Goal: Check status: Check status

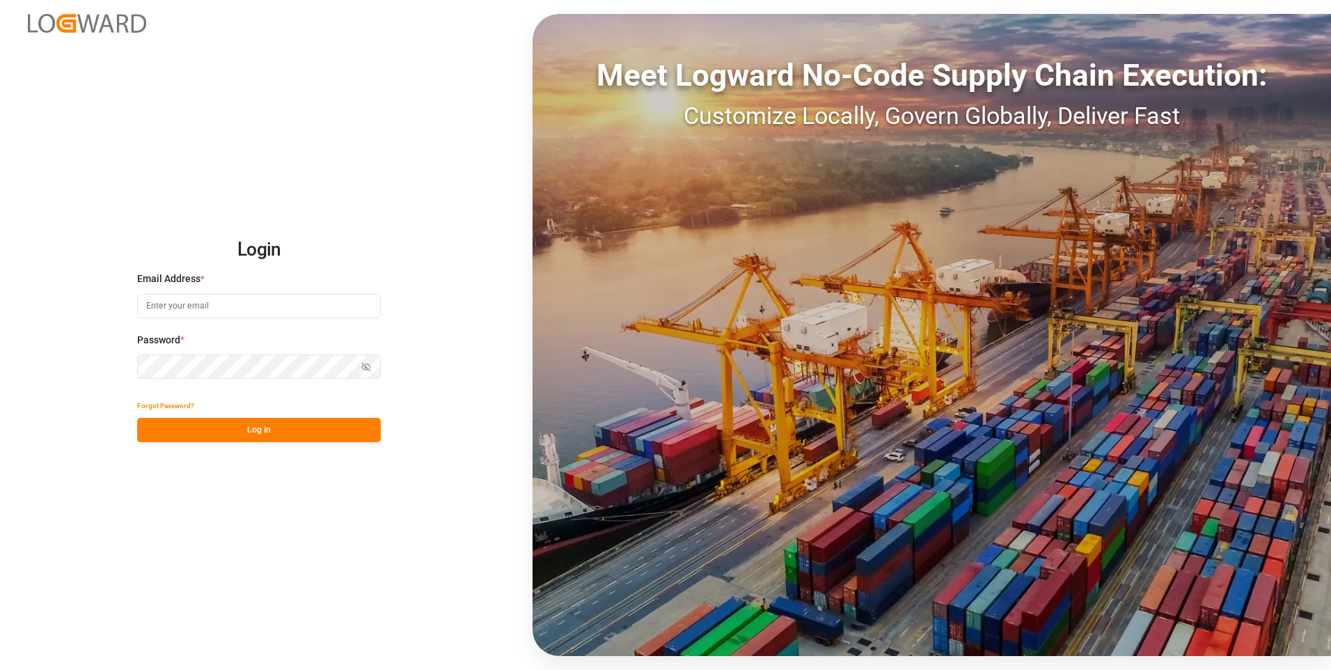
type input "[PERSON_NAME][EMAIL_ADDRESS][PERSON_NAME][DOMAIN_NAME]"
click at [366, 364] on div "Show password" at bounding box center [259, 366] width 244 height 24
click at [366, 365] on icon "button" at bounding box center [366, 367] width 10 height 10
click at [329, 425] on button "Log In" at bounding box center [259, 430] width 244 height 24
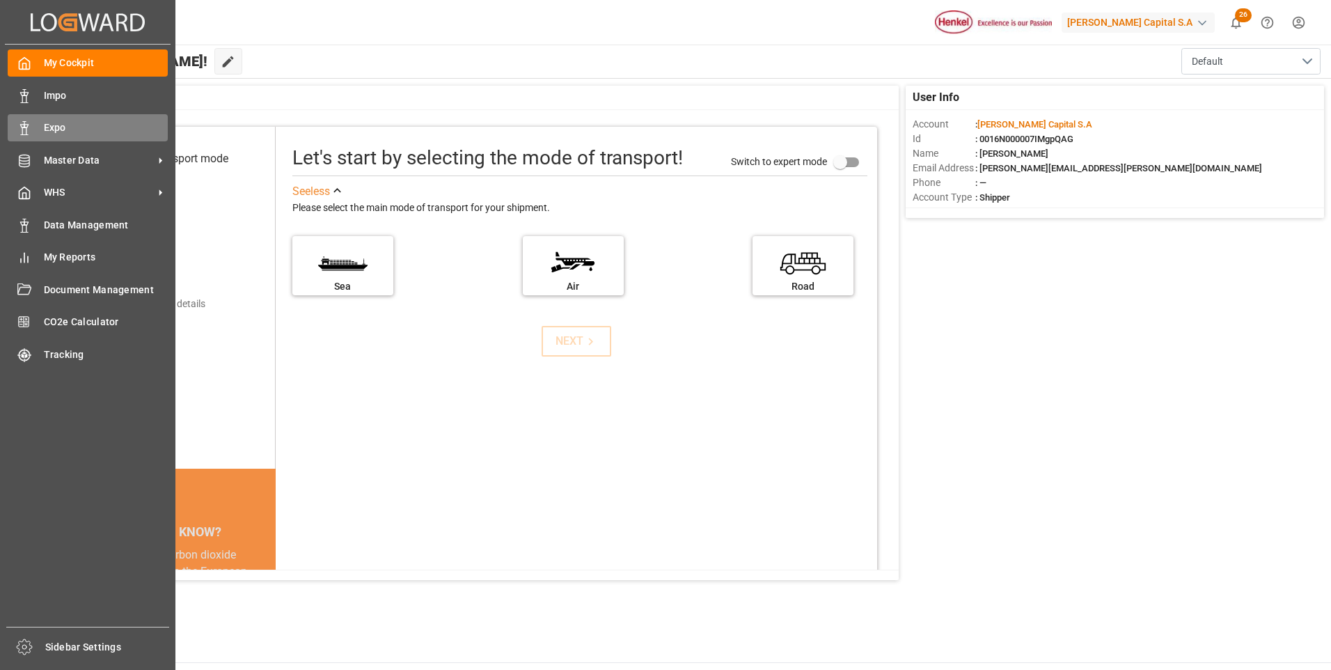
click at [35, 130] on div "Expo Expo" at bounding box center [88, 127] width 160 height 27
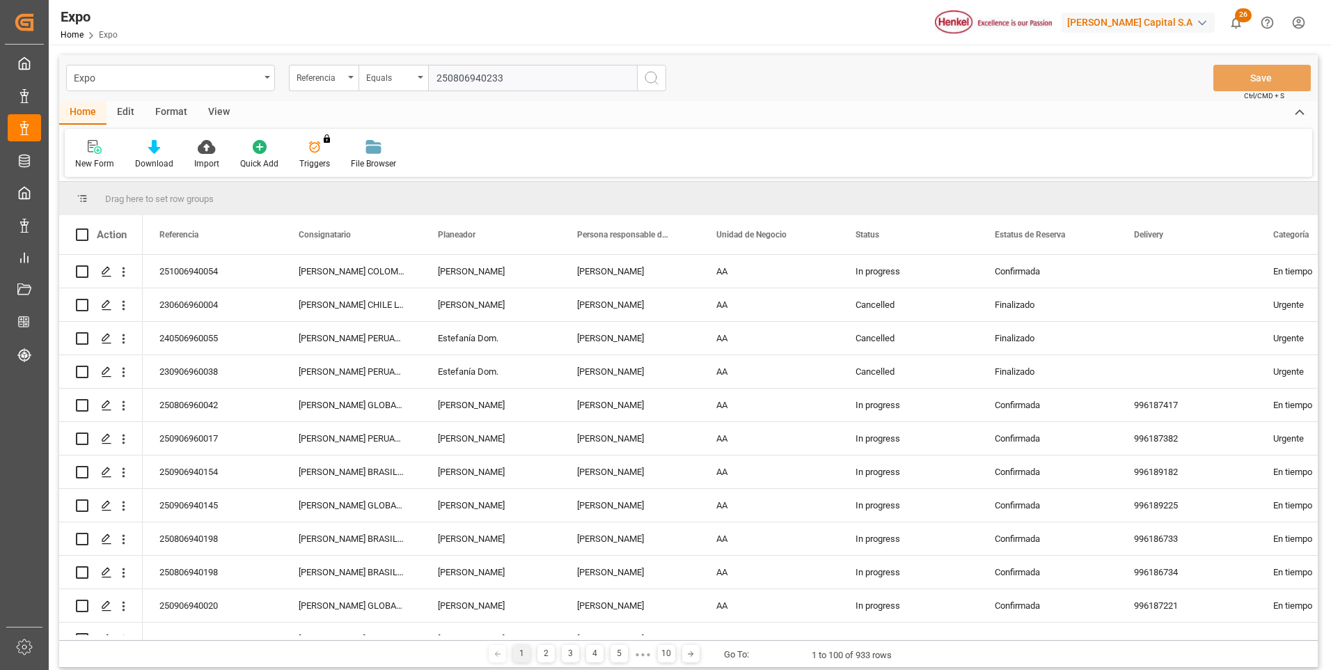
type input "250806940233"
click at [645, 75] on icon "search button" at bounding box center [651, 78] width 17 height 17
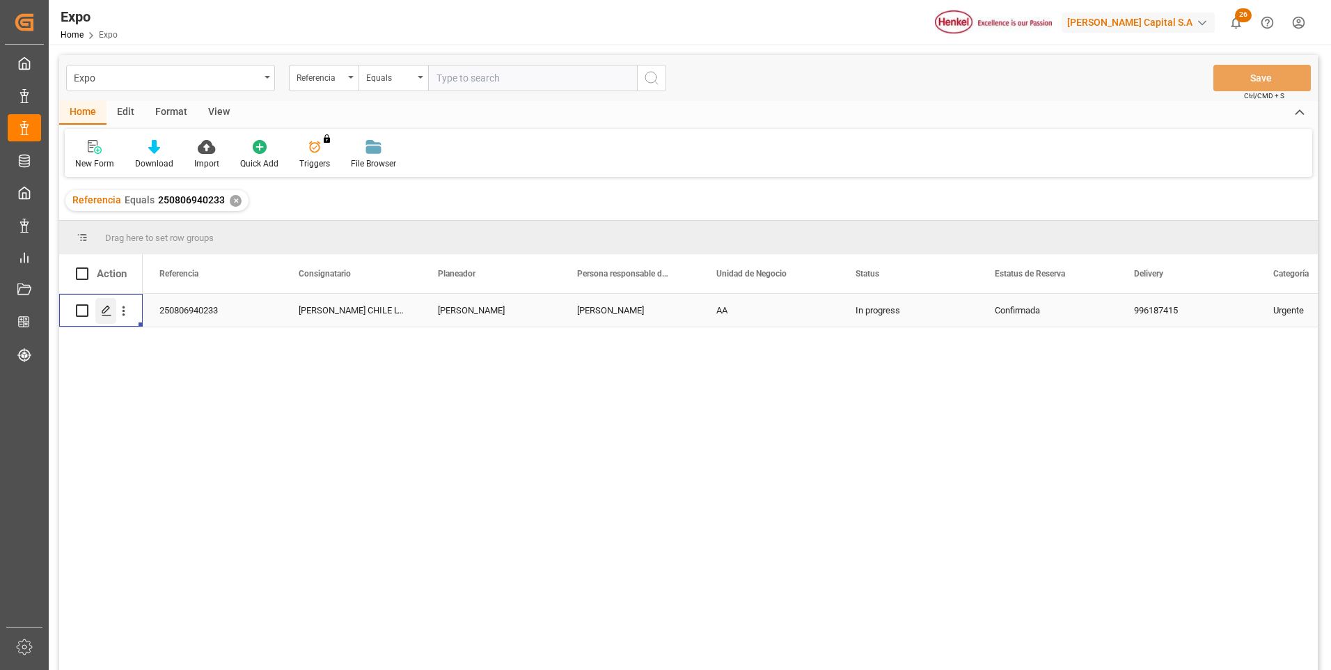
click at [97, 300] on div "Press SPACE to select this row." at bounding box center [105, 311] width 21 height 26
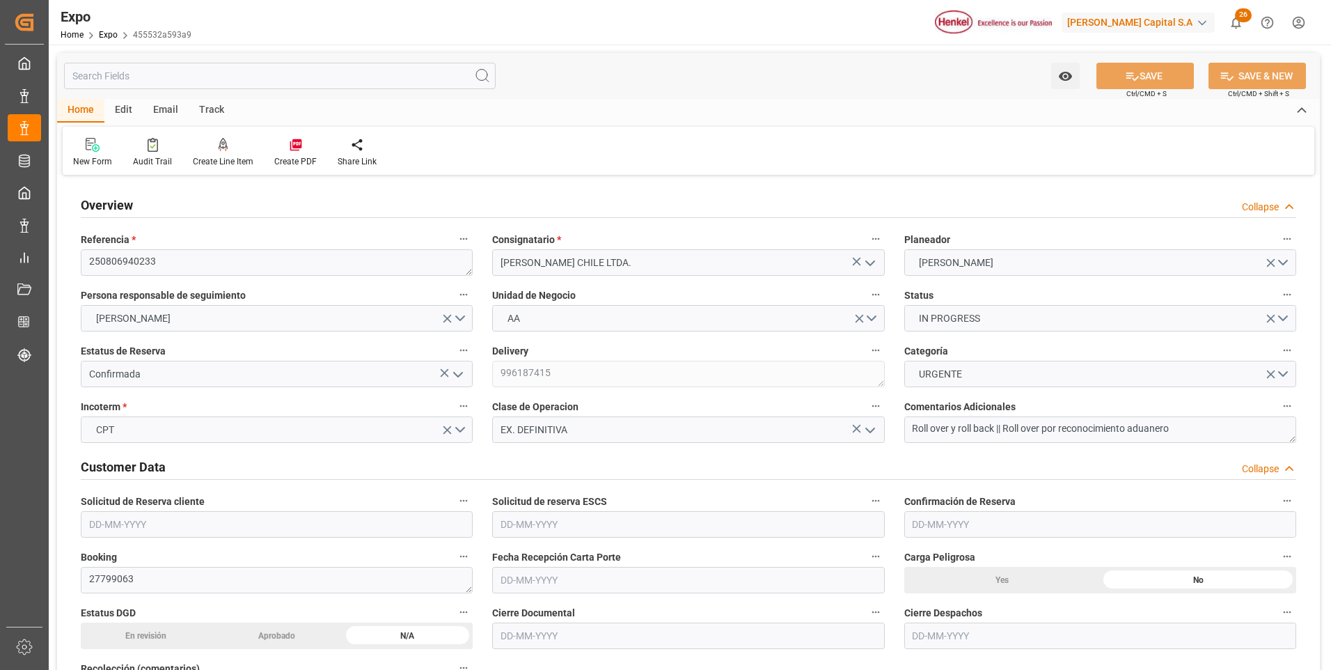
type input "3018.4"
type input "5594.085"
type input "11"
type input "9946714"
type input "9461427"
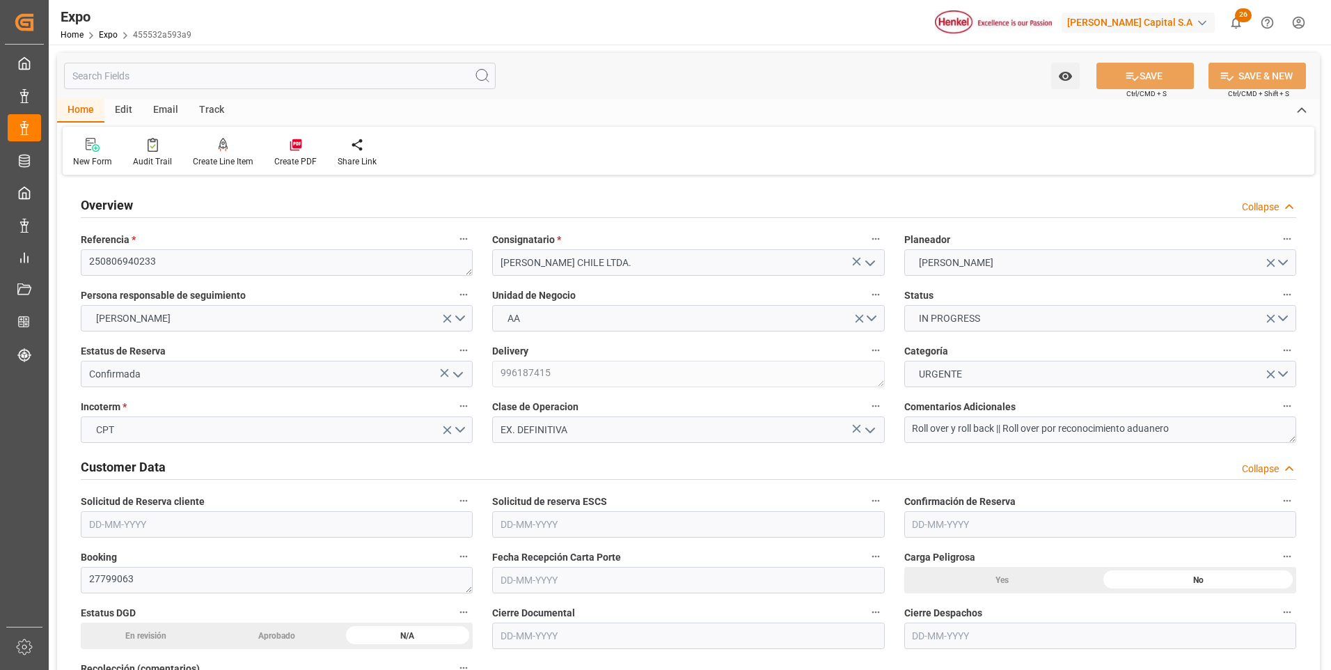
type input "9461427"
type input "MXZLO"
type input "CLSAI"
type input "9946714"
type input "[DATE]"
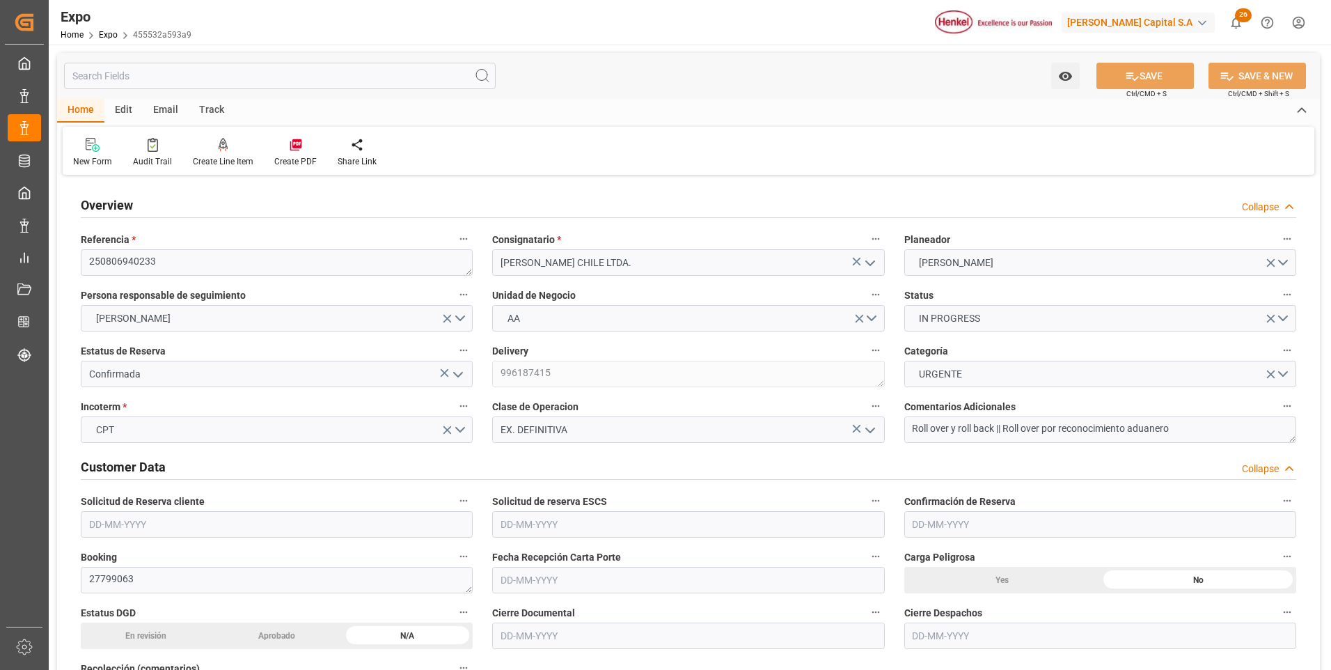
type input "[DATE]"
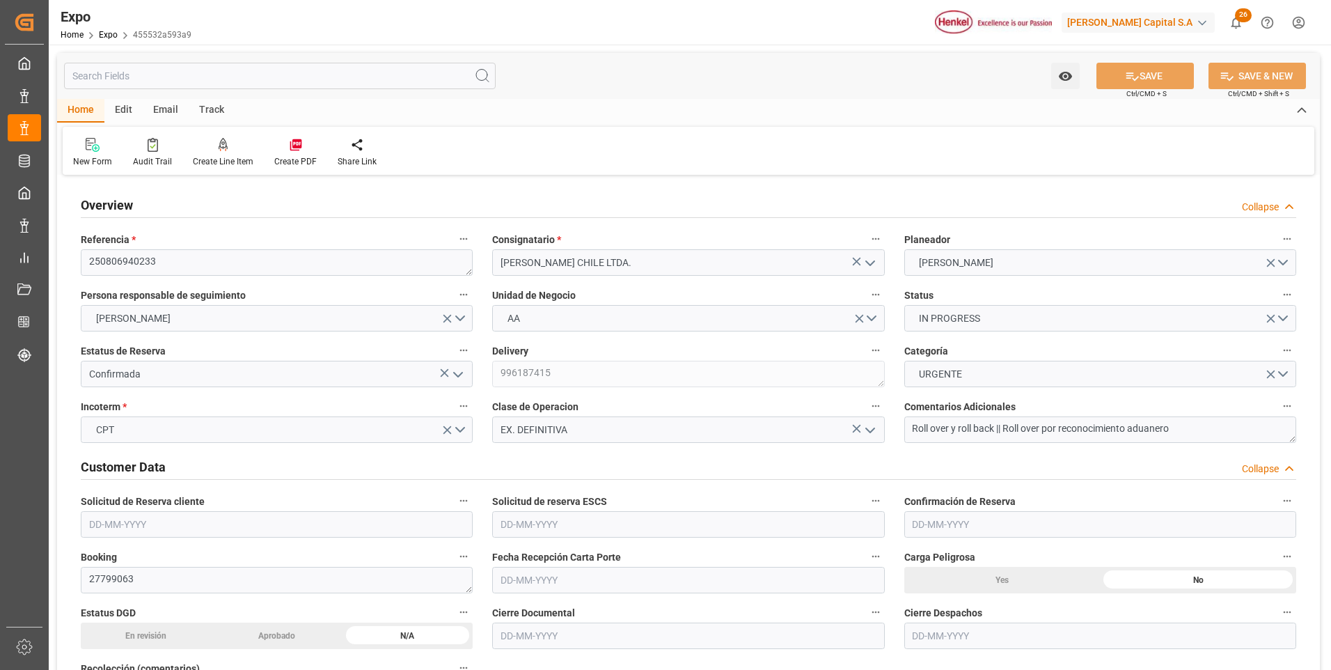
type input "[DATE]"
type input "[DATE] 00:00"
type input "[DATE]"
type input "[DATE] 02:30"
type input "[DATE]"
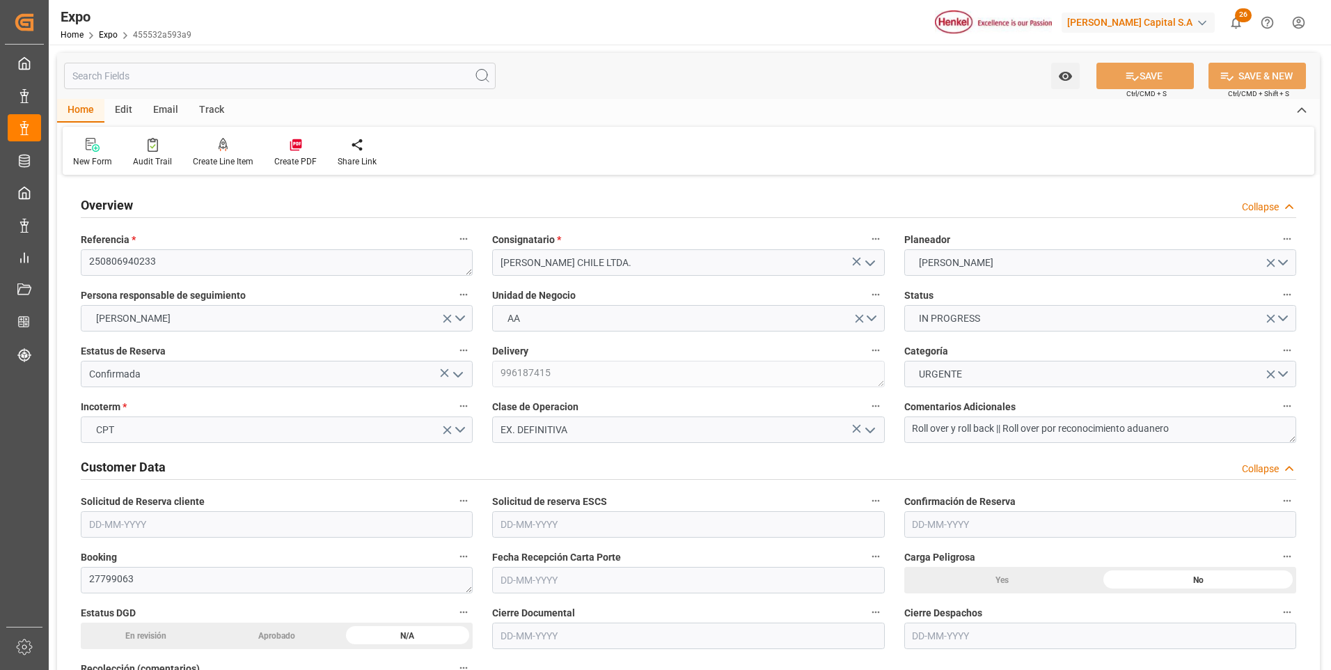
type input "[DATE]"
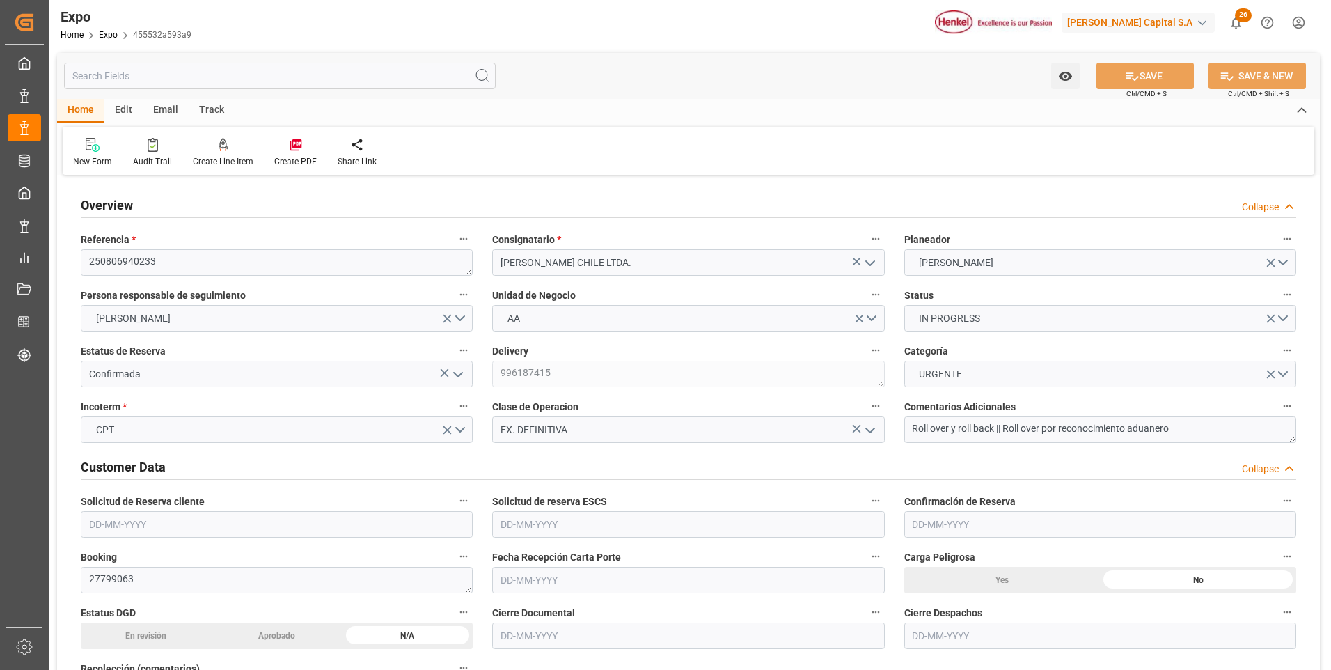
type input "[DATE] 14:00"
type input "[DATE] 00:00"
type input "[DATE] 22:36"
type input "[DATE] 09:00"
type input "[DATE] 00:00"
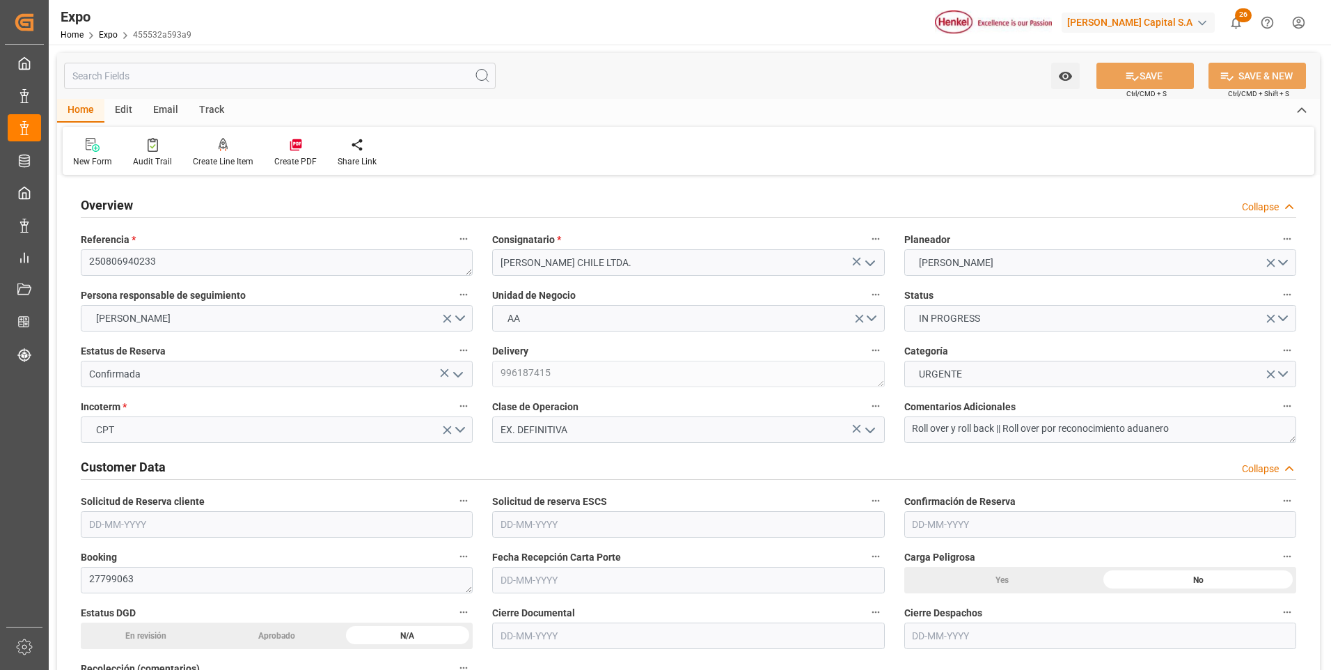
type input "[DATE] 11:37"
type input "[DATE] 11:52"
type input "[DATE] 19:28"
type input "[DATE] 15:00"
type input "[DATE] 23:23"
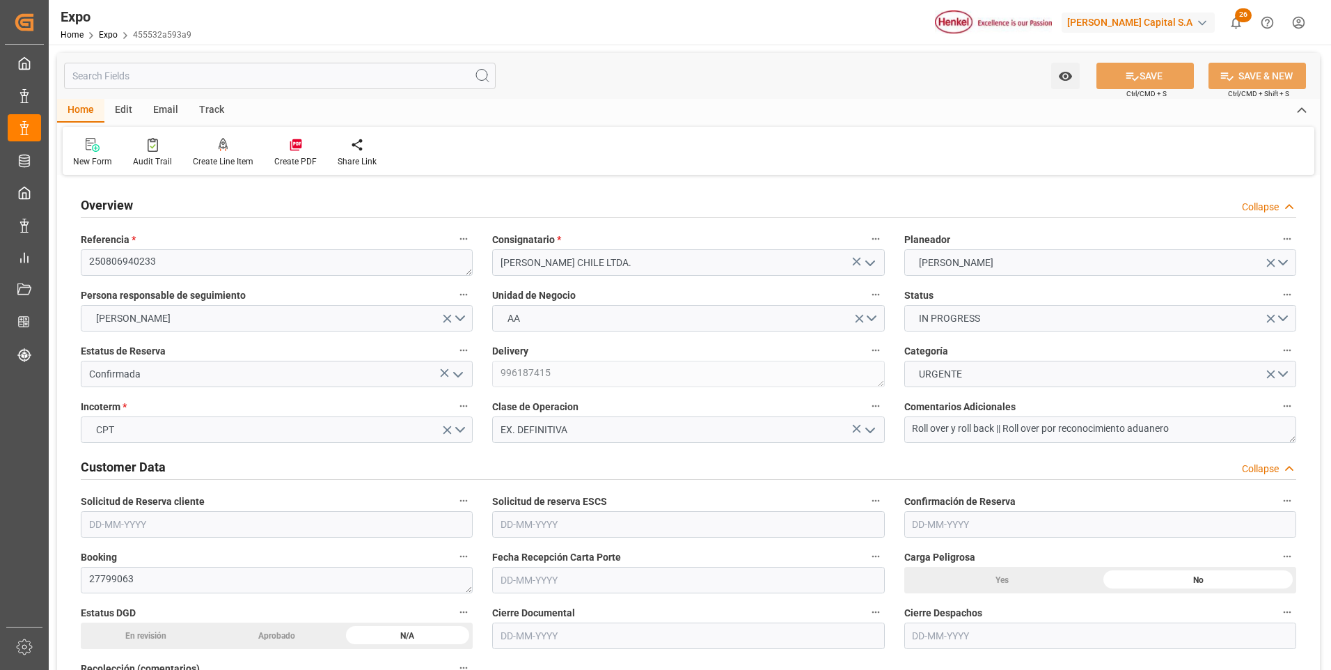
type input "[DATE] 09:00"
type input "[DATE] 08:20"
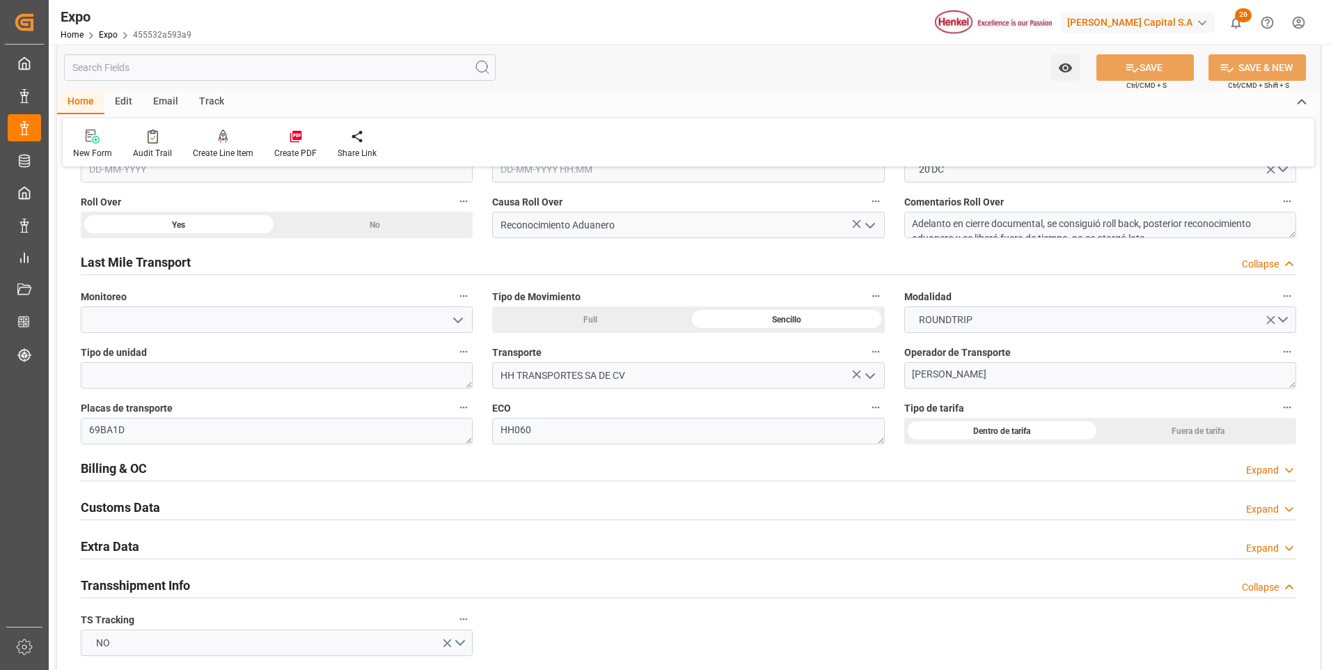
scroll to position [2228, 0]
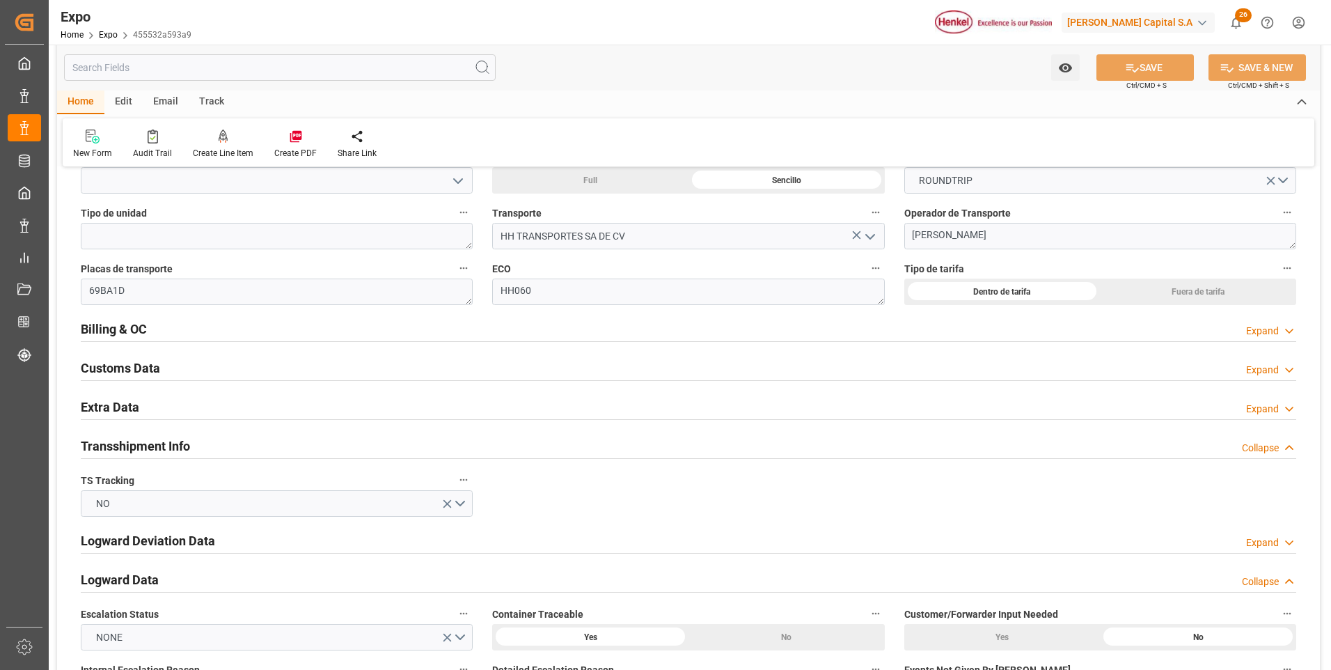
click at [1242, 329] on div "Billing & OC Expand" at bounding box center [689, 328] width 1216 height 26
